Goal: Task Accomplishment & Management: Use online tool/utility

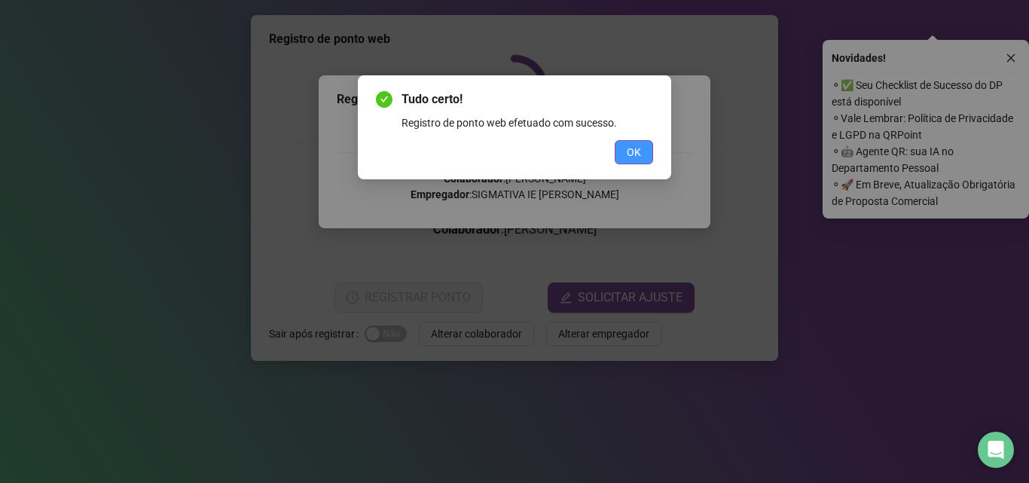
click at [633, 162] on button "OK" at bounding box center [634, 152] width 38 height 24
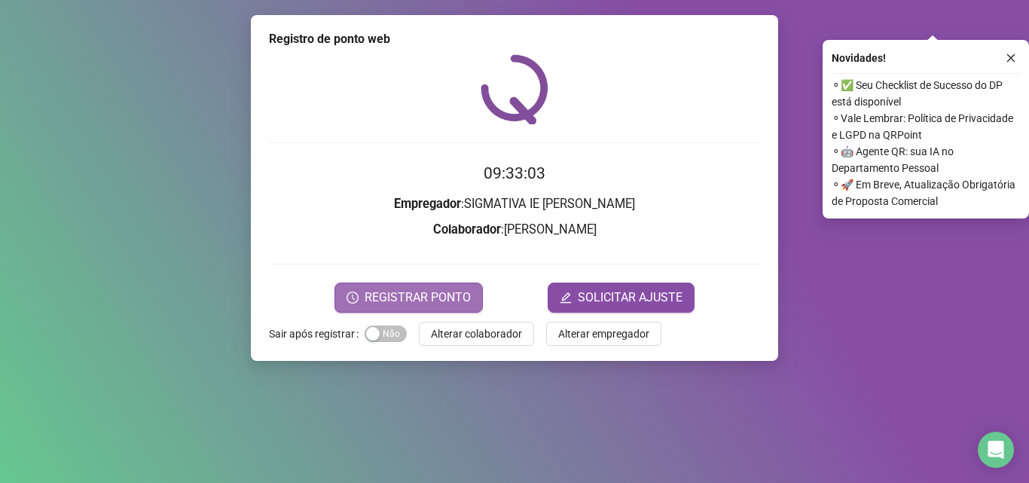
click at [410, 304] on span "REGISTRAR PONTO" at bounding box center [418, 297] width 106 height 18
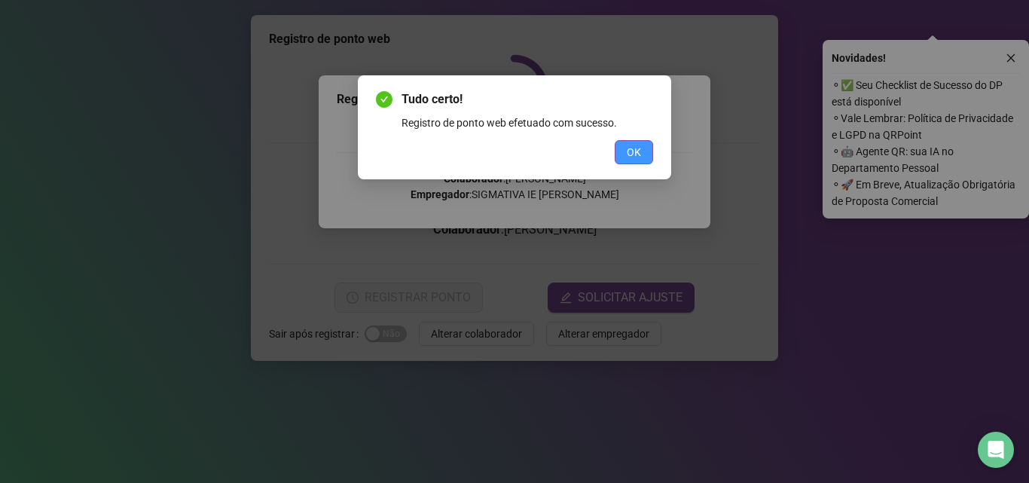
click at [636, 153] on span "OK" at bounding box center [634, 152] width 14 height 17
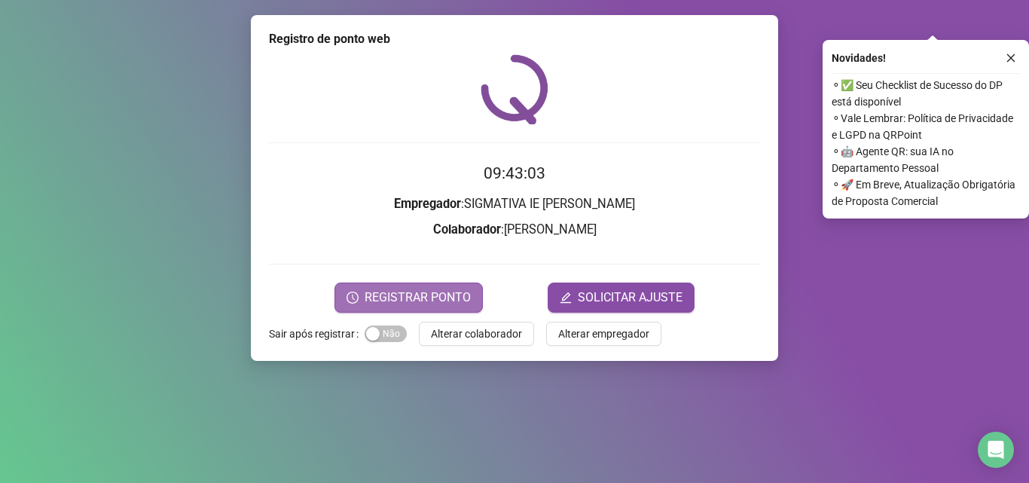
click at [470, 294] on span "REGISTRAR PONTO" at bounding box center [418, 297] width 106 height 18
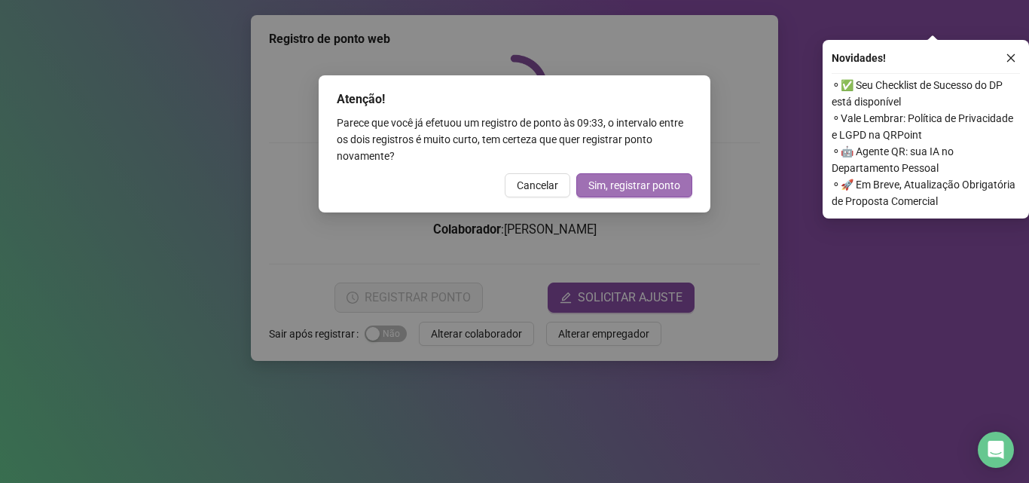
click at [612, 188] on span "Sim, registrar ponto" at bounding box center [634, 185] width 92 height 17
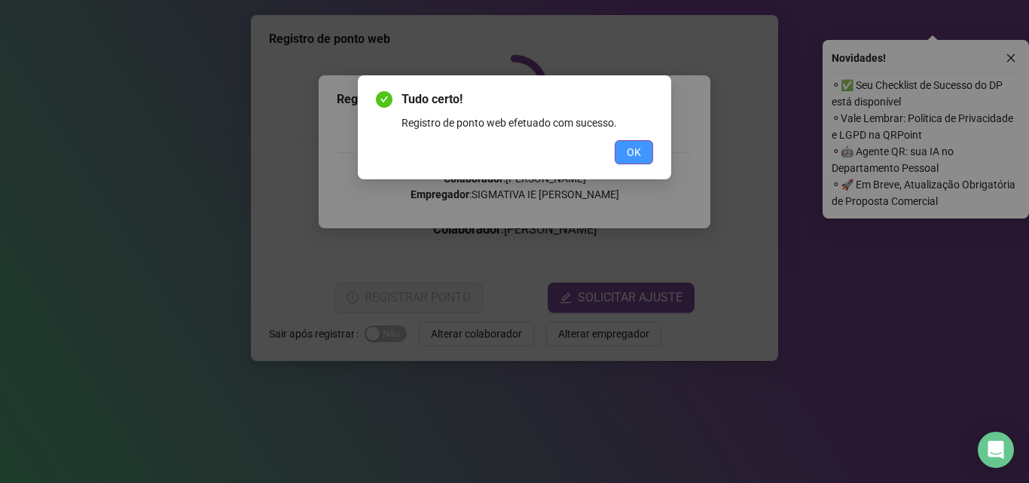
click at [634, 147] on span "OK" at bounding box center [634, 152] width 14 height 17
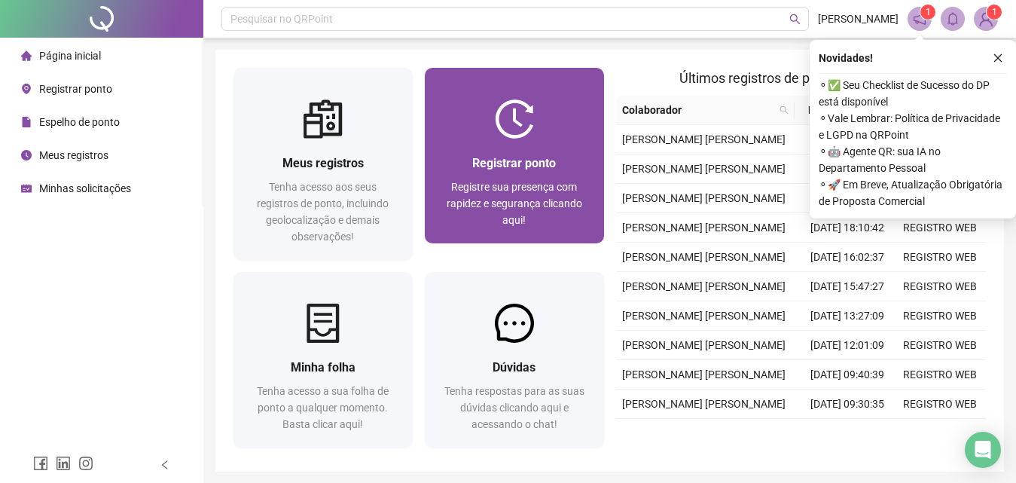
click at [512, 139] on div "Registrar ponto Registre sua presença com rapidez e segurança clicando aqui!" at bounding box center [514, 191] width 179 height 105
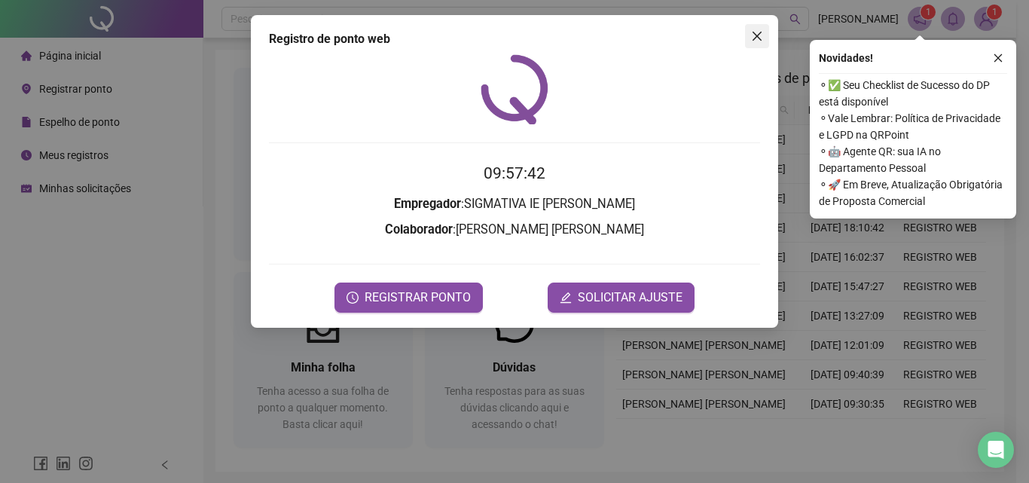
click at [758, 37] on icon "close" at bounding box center [756, 36] width 9 height 9
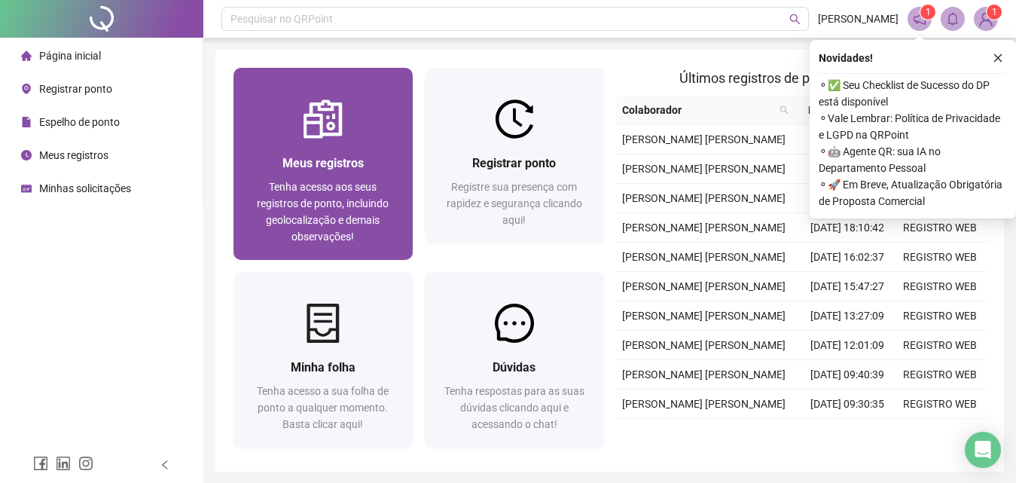
click at [352, 161] on span "Meus registros" at bounding box center [322, 163] width 81 height 14
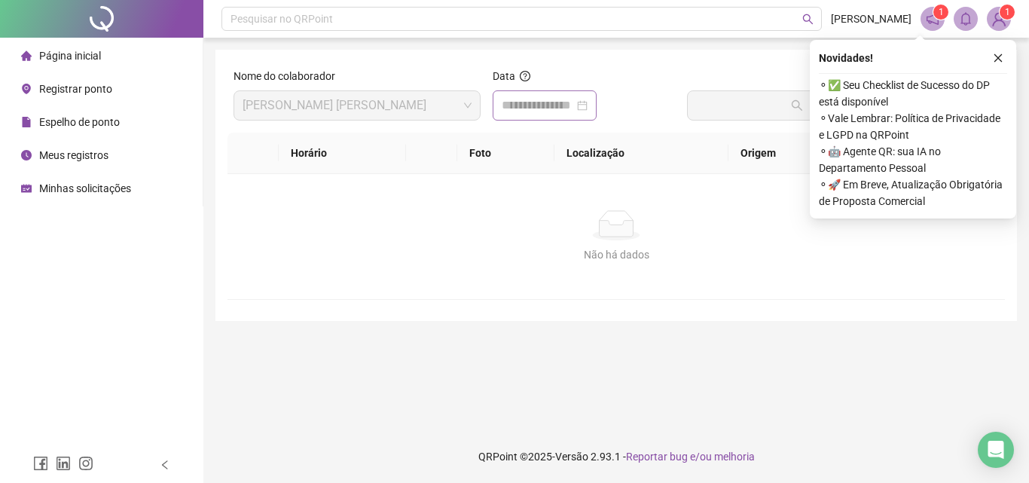
click at [587, 108] on div at bounding box center [545, 105] width 86 height 18
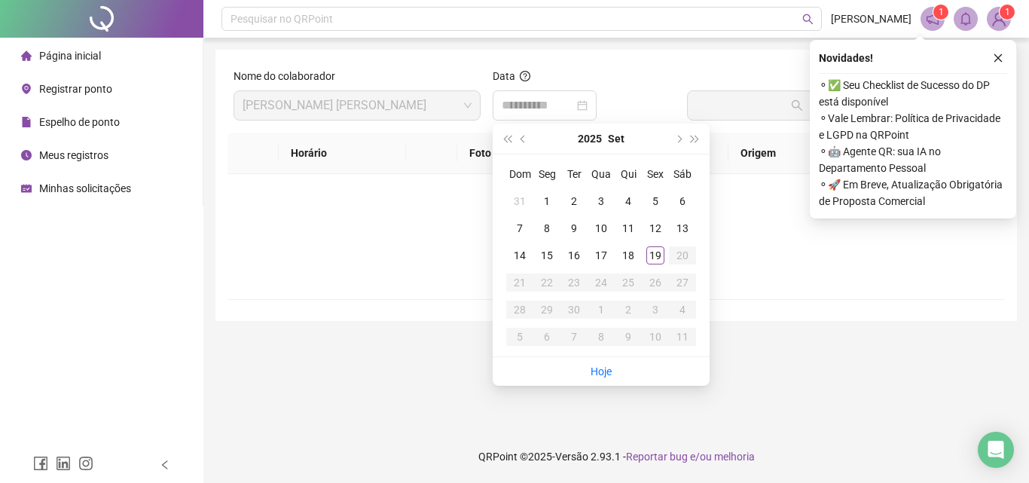
click at [651, 247] on div "19" at bounding box center [655, 255] width 18 height 18
click at [753, 59] on div "**********" at bounding box center [615, 185] width 801 height 271
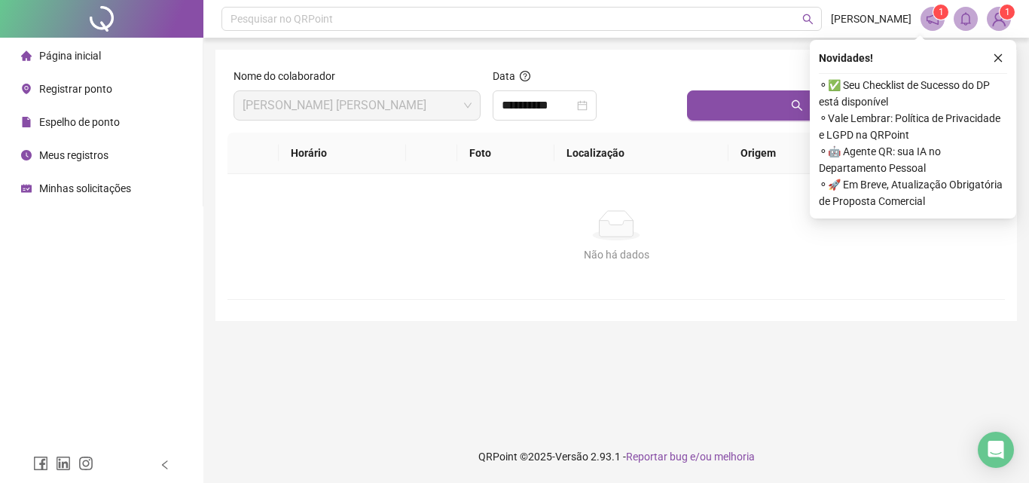
type input "**********"
click at [727, 105] on button "Buscar registros" at bounding box center [843, 105] width 312 height 30
